Goal: Task Accomplishment & Management: Complete application form

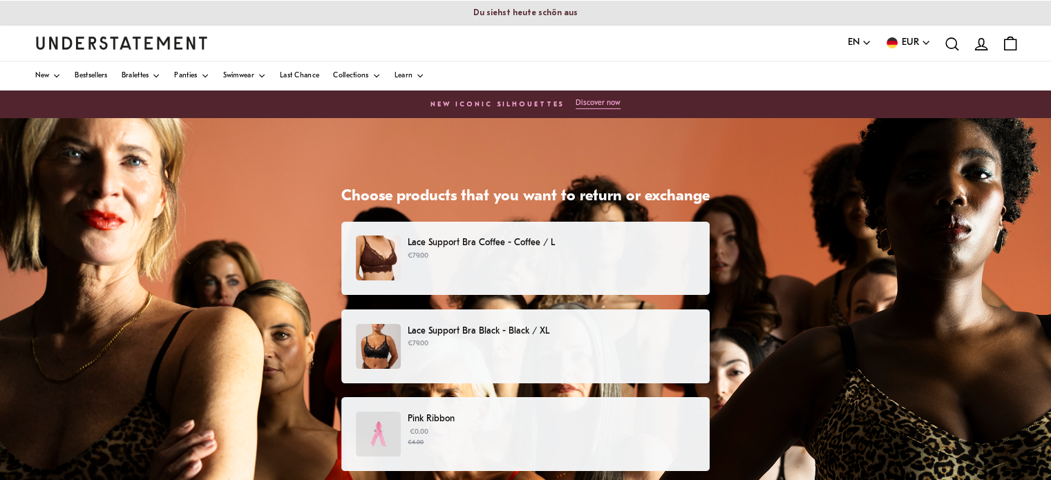
click at [458, 250] on p "Lace Support Bra Coffee - Coffee / L" at bounding box center [552, 243] width 288 height 15
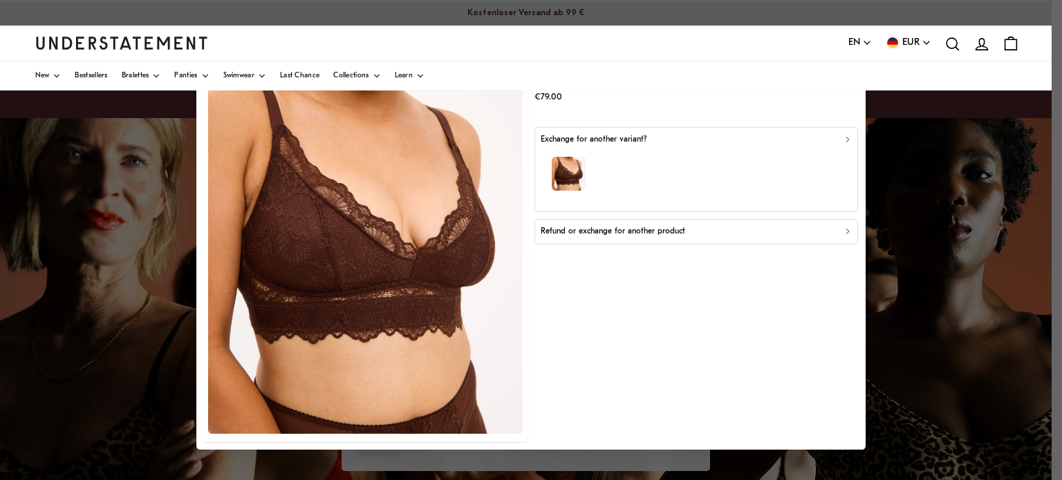
click at [719, 240] on button "Refund or exchange for another product" at bounding box center [695, 231] width 323 height 25
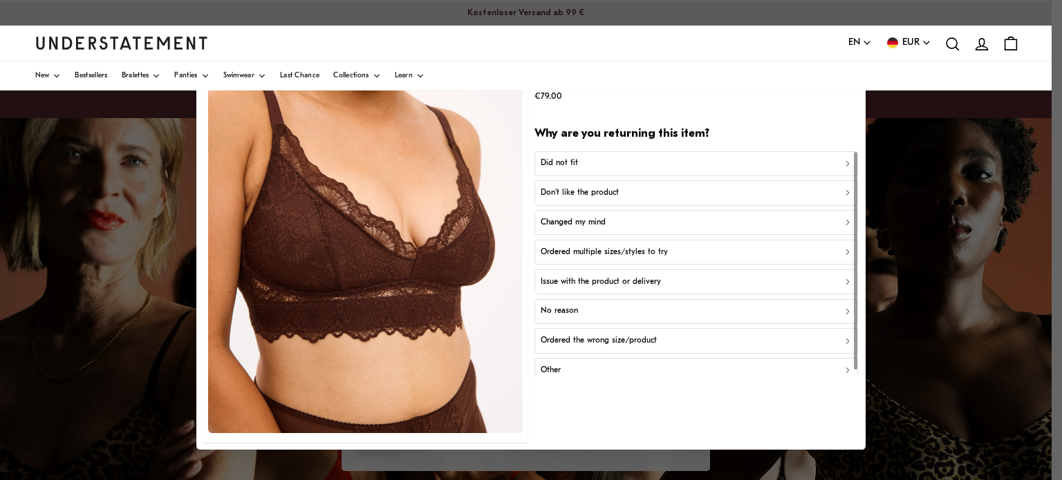
click at [578, 162] on div "Did not fit" at bounding box center [697, 164] width 312 height 13
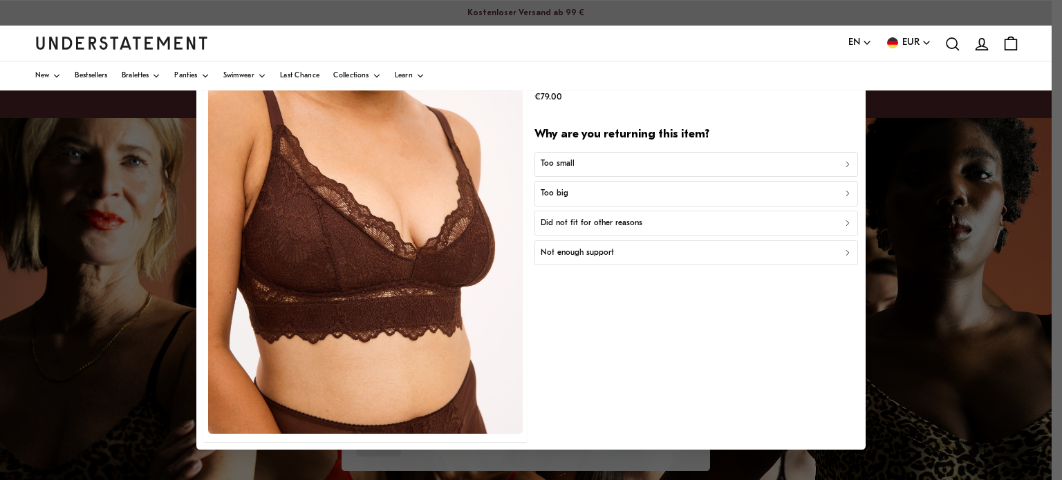
click at [578, 162] on div "Too small" at bounding box center [697, 164] width 312 height 13
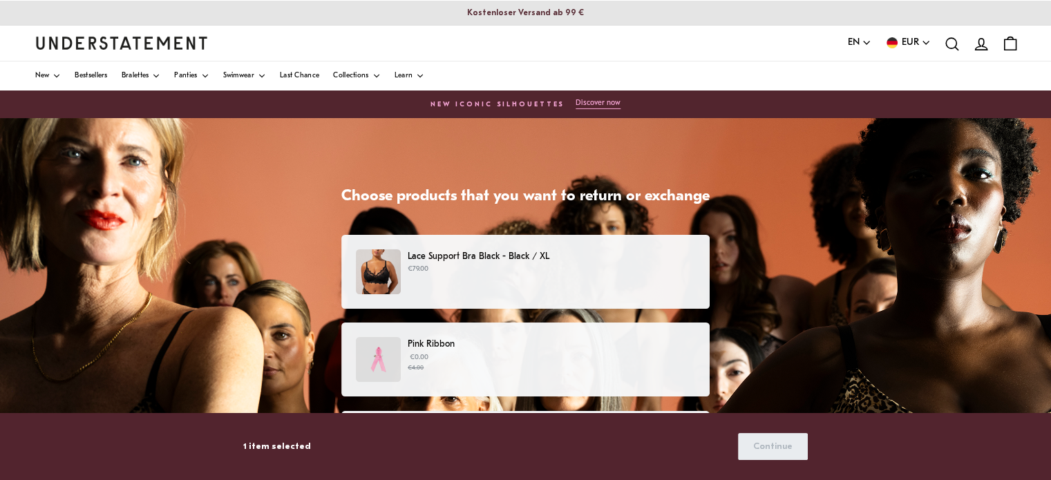
scroll to position [66, 0]
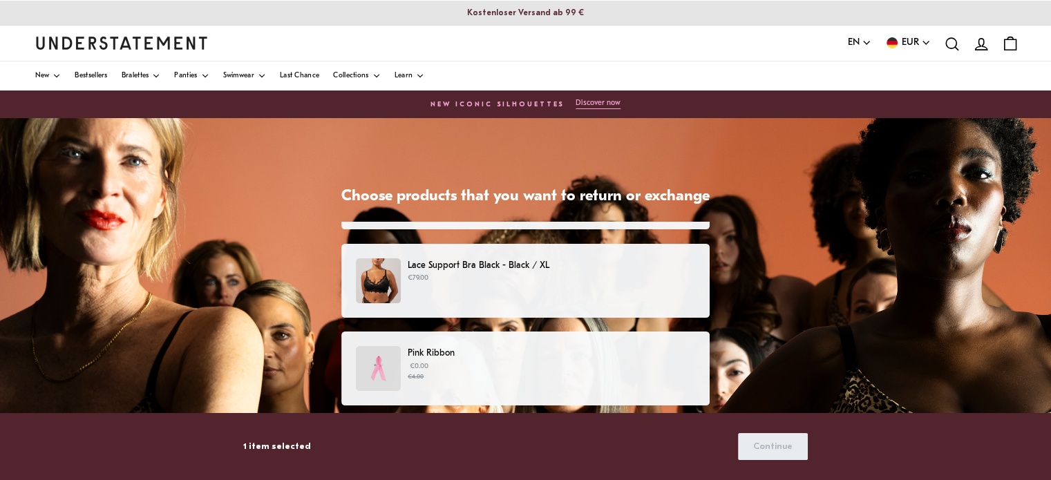
click at [531, 274] on p "€79.00" at bounding box center [552, 278] width 288 height 11
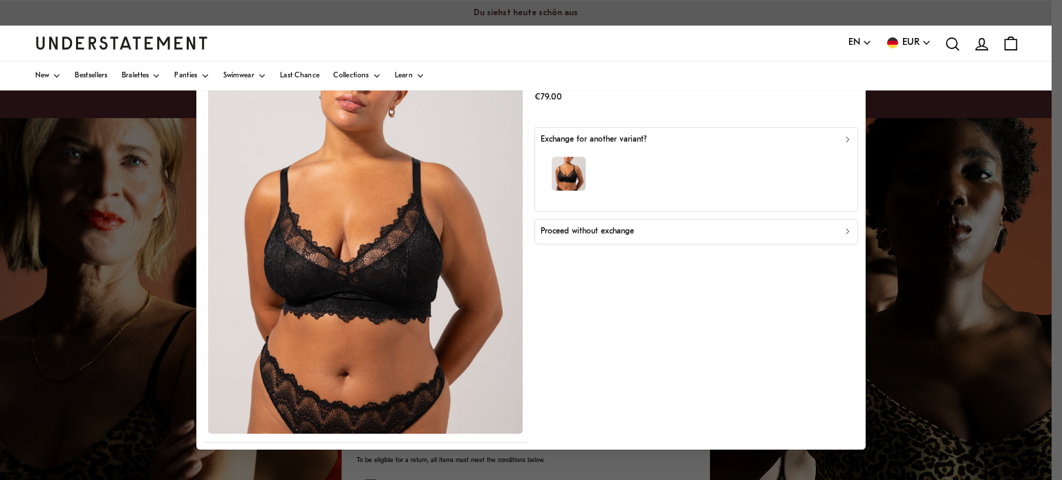
click at [590, 231] on p "Proceed without exchange" at bounding box center [587, 231] width 93 height 13
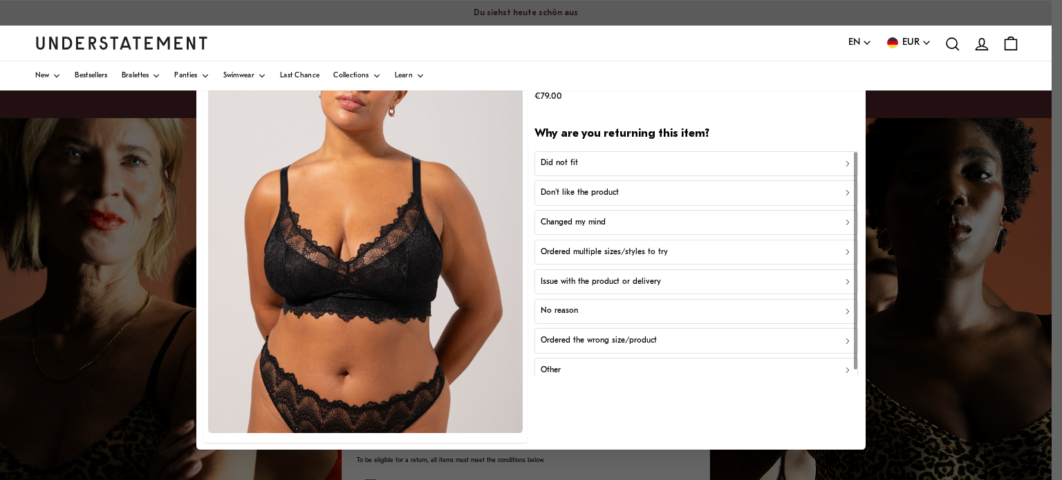
click at [576, 165] on div "Did not fit" at bounding box center [697, 164] width 312 height 13
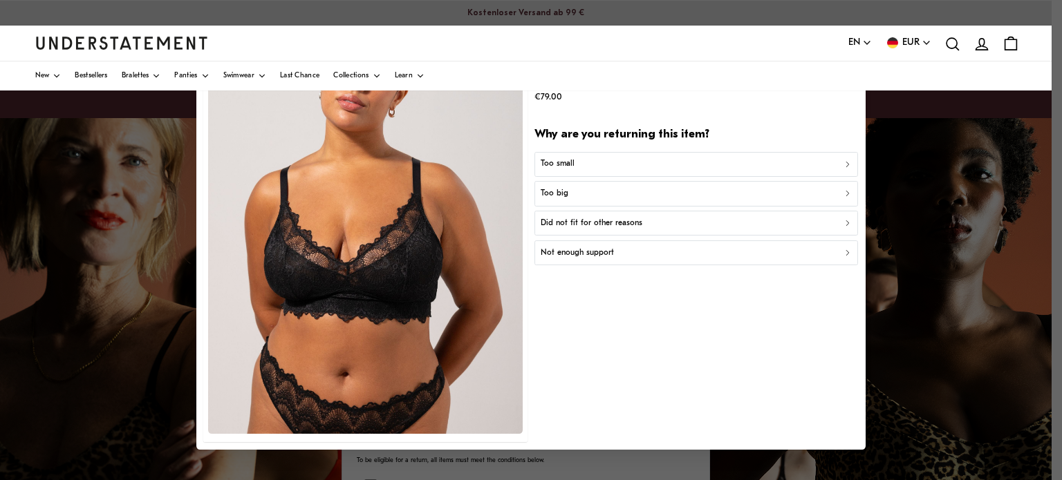
click at [576, 165] on div "Too small" at bounding box center [697, 164] width 312 height 13
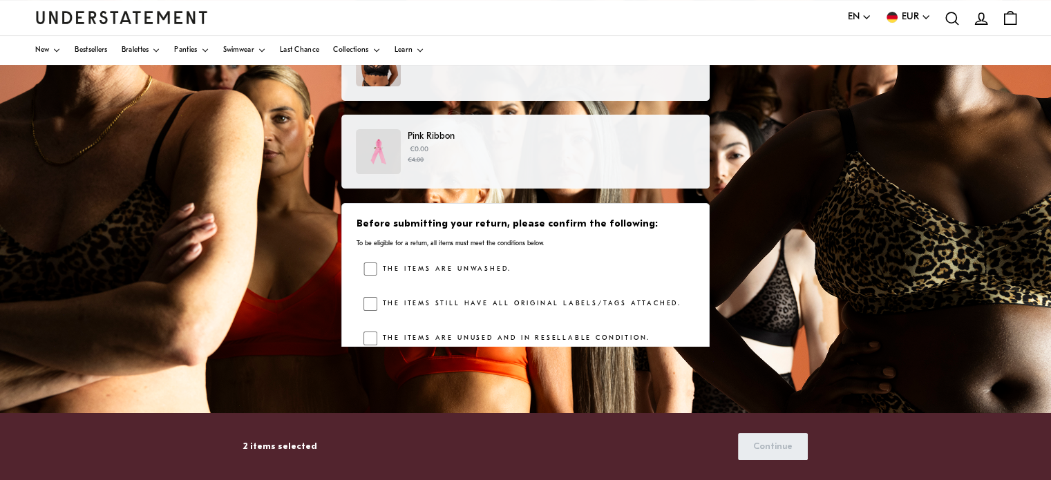
scroll to position [216, 0]
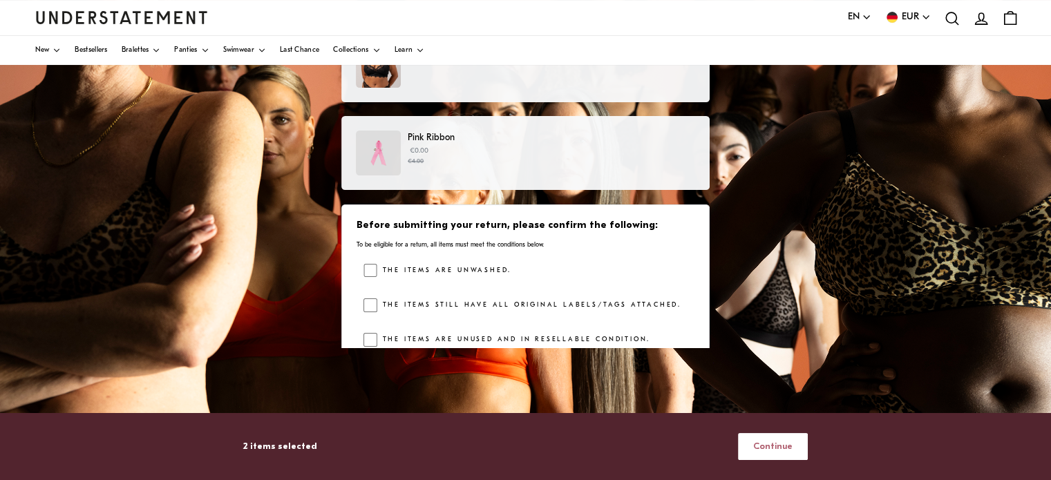
click at [771, 436] on span "Continue" at bounding box center [772, 447] width 39 height 26
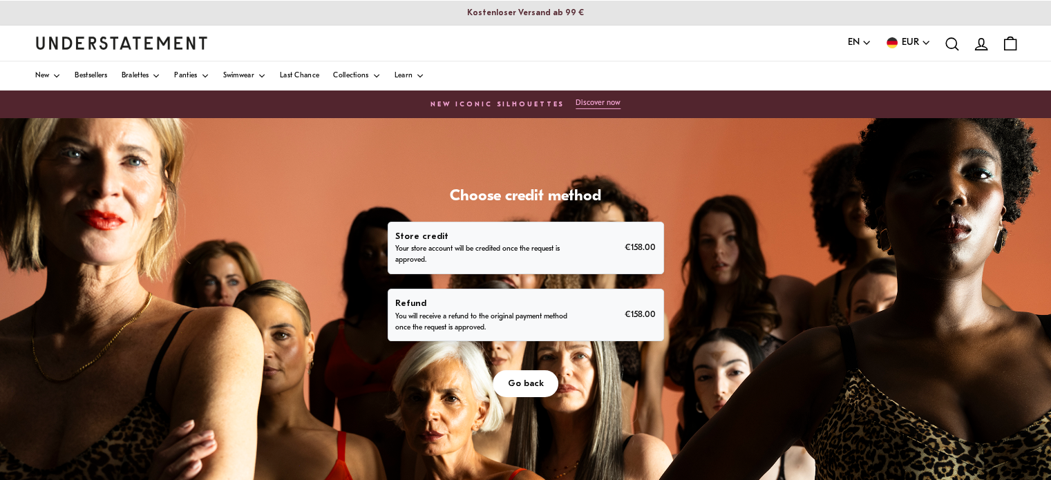
click at [514, 248] on p "Your store account will be credited once the request is approved." at bounding box center [481, 255] width 172 height 22
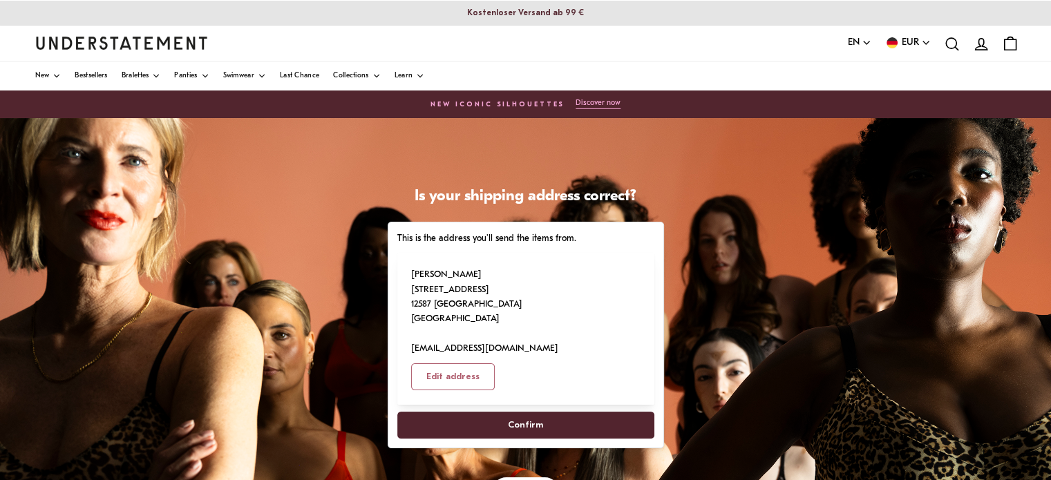
click at [527, 413] on span "Confirm" at bounding box center [525, 426] width 35 height 26
select select "**"
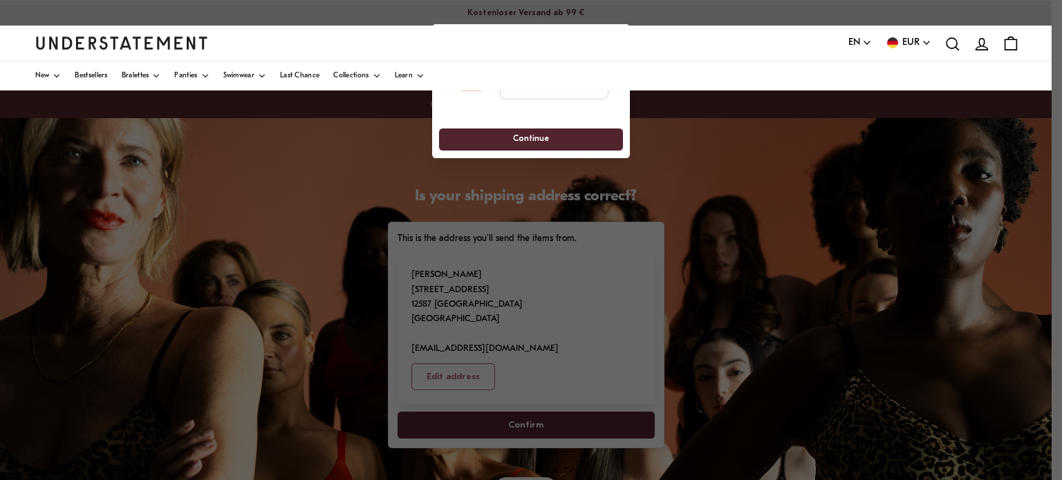
drag, startPoint x: 635, startPoint y: 163, endPoint x: 632, endPoint y: 192, distance: 29.2
click at [632, 192] on div at bounding box center [531, 240] width 1062 height 480
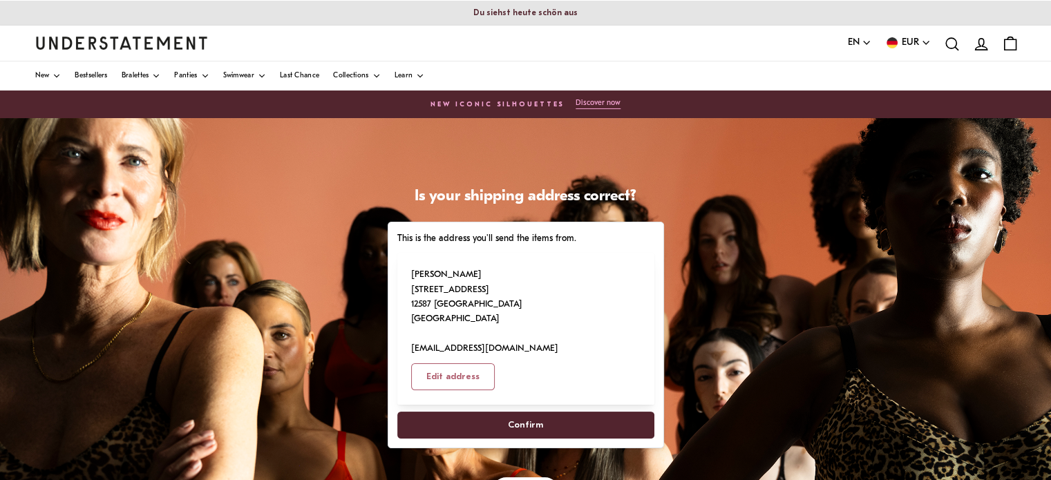
click at [528, 413] on span "Confirm" at bounding box center [525, 426] width 35 height 26
click at [517, 413] on span "Confirm" at bounding box center [525, 426] width 35 height 26
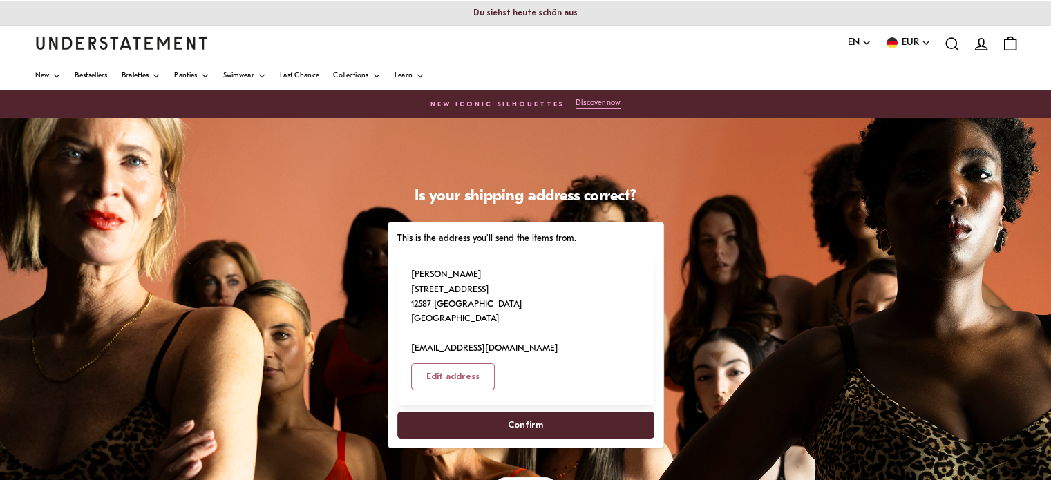
click at [517, 413] on span "Confirm" at bounding box center [525, 426] width 35 height 26
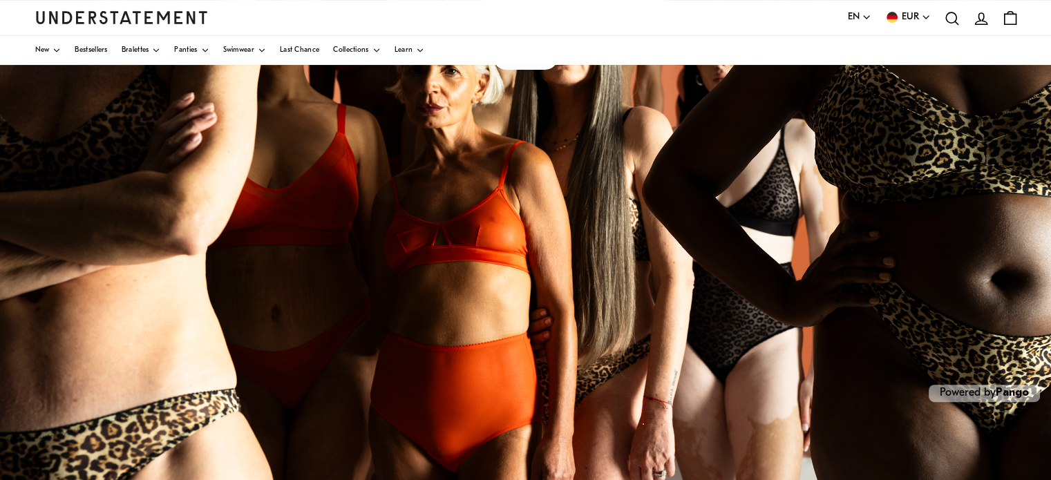
scroll to position [328, 0]
